Goal: Information Seeking & Learning: Learn about a topic

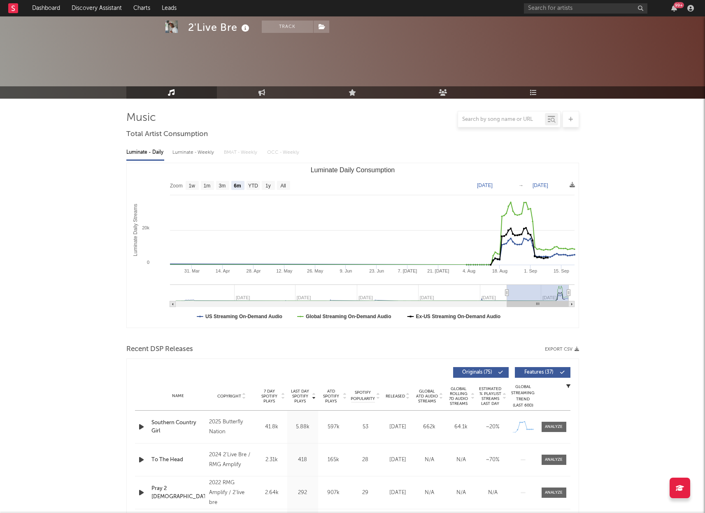
select select "6m"
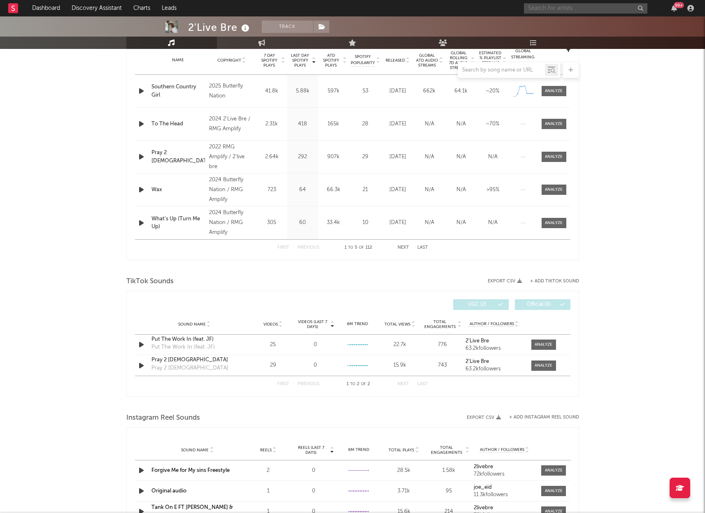
click at [570, 7] on input "text" at bounding box center [585, 8] width 123 height 10
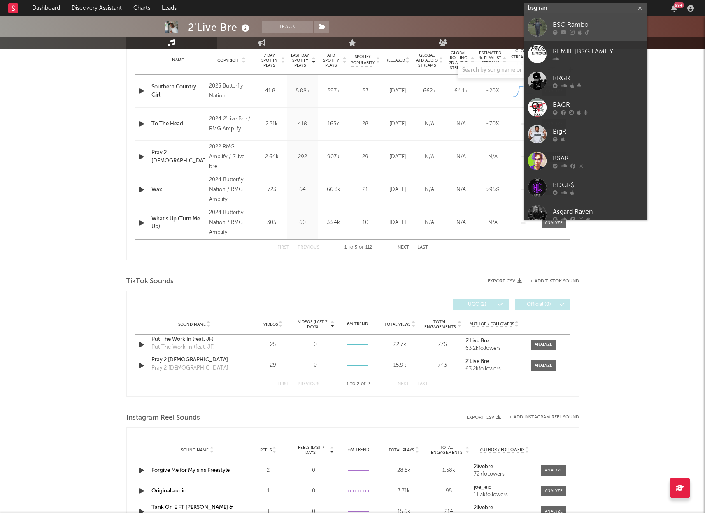
type input "bsg ran"
click at [590, 24] on div "BSG Rambo" at bounding box center [597, 25] width 90 height 10
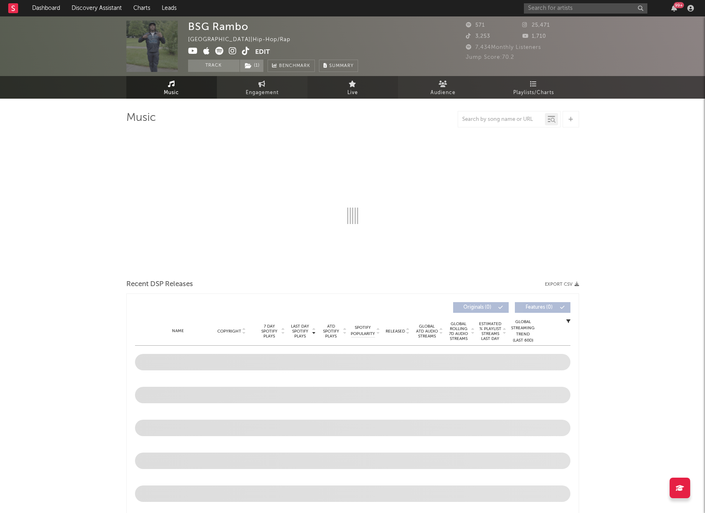
select select "1w"
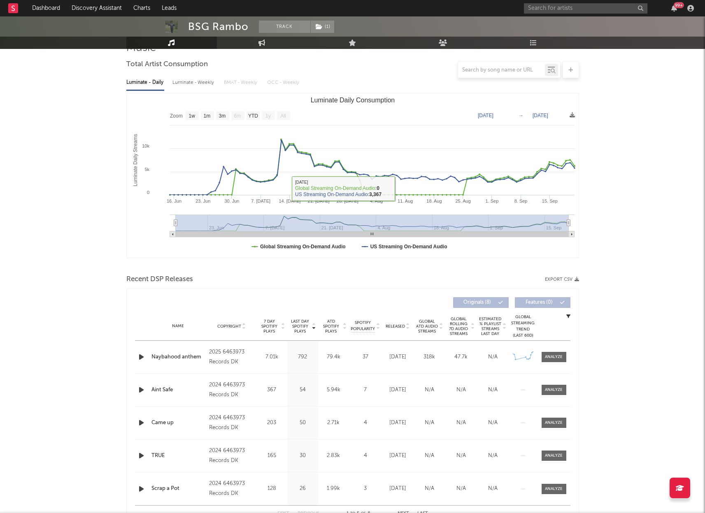
scroll to position [84, 0]
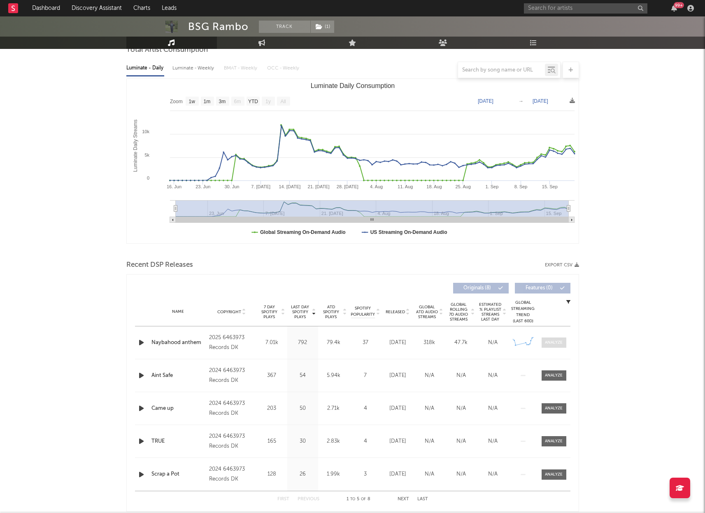
click at [551, 344] on div at bounding box center [554, 343] width 18 height 6
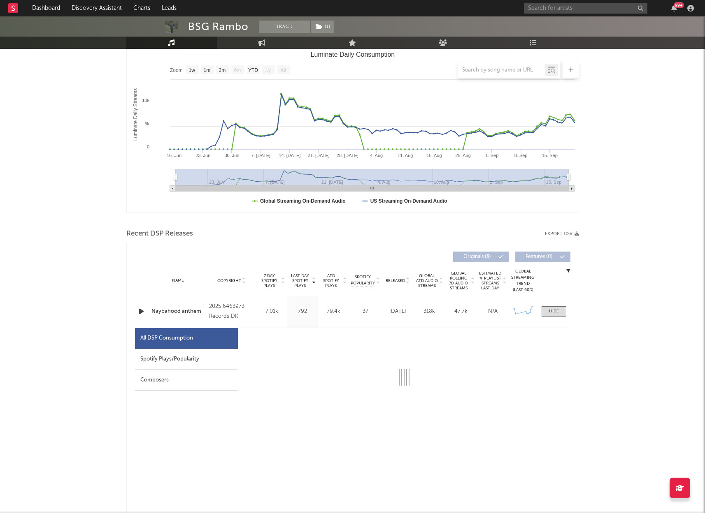
select select "1w"
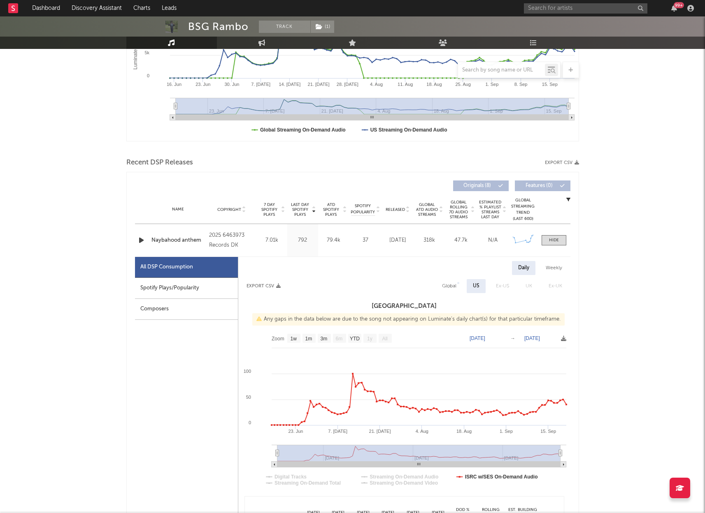
scroll to position [190, 0]
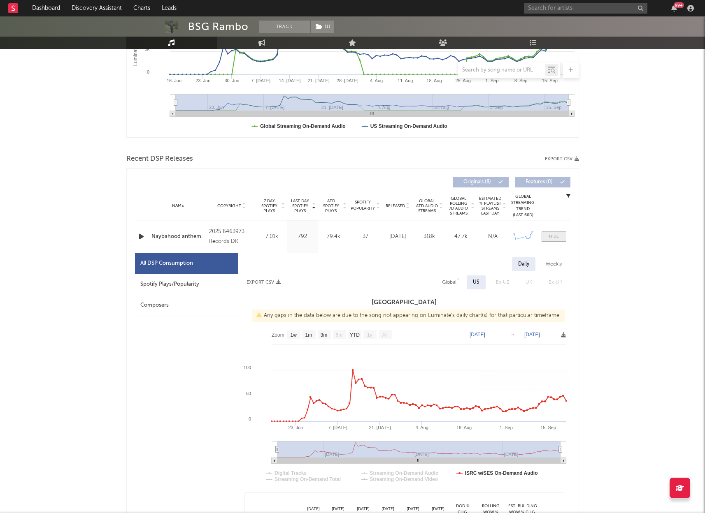
click at [554, 238] on div at bounding box center [554, 237] width 10 height 6
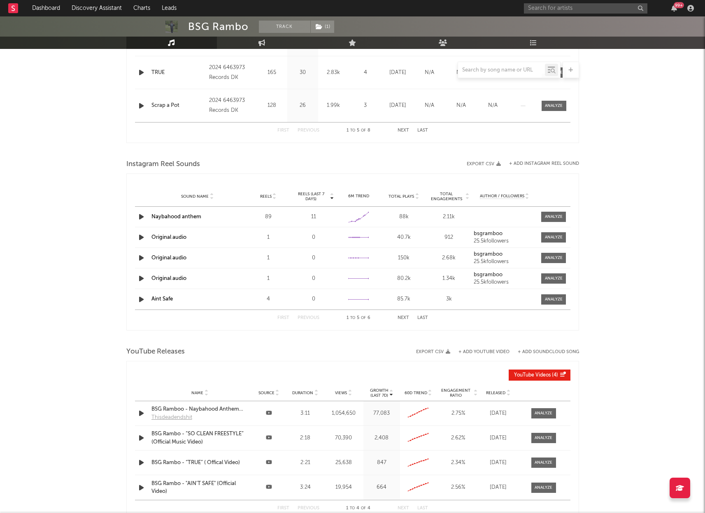
scroll to position [454, 0]
drag, startPoint x: 675, startPoint y: 104, endPoint x: 682, endPoint y: 99, distance: 7.9
click at [675, 104] on div "BSG Rambo Track ( 1 ) [GEOGRAPHIC_DATA] | Hip-Hop/Rap Edit Track ( 1 ) Benchmar…" at bounding box center [352, 72] width 705 height 1020
